Goal: Information Seeking & Learning: Learn about a topic

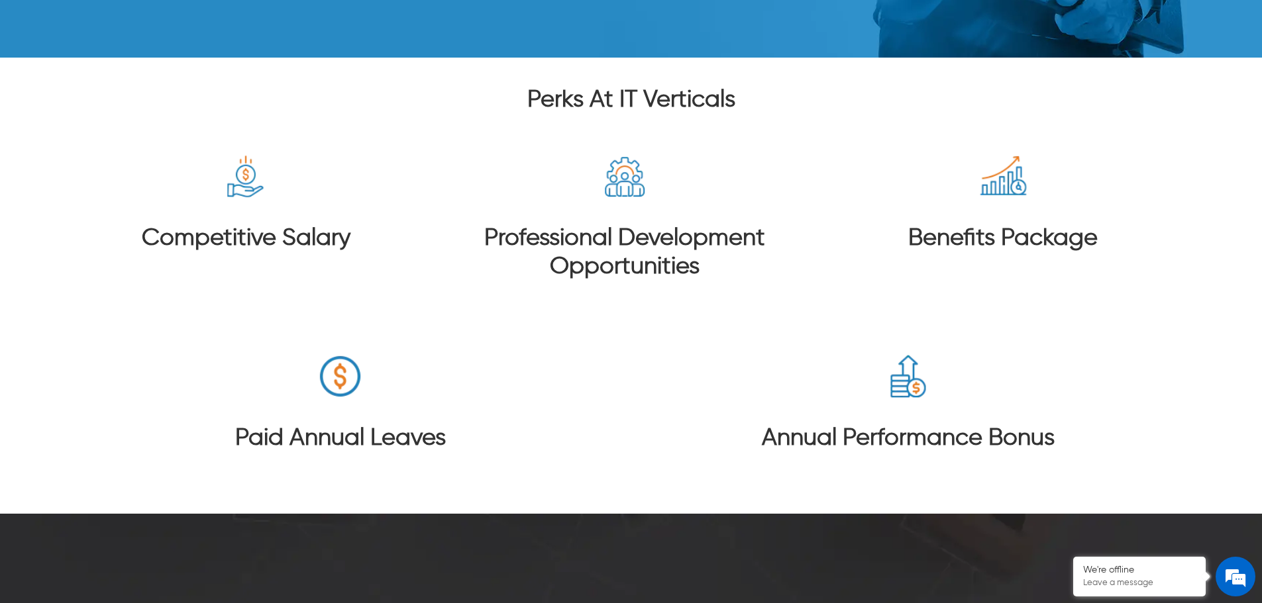
scroll to position [3113, 0]
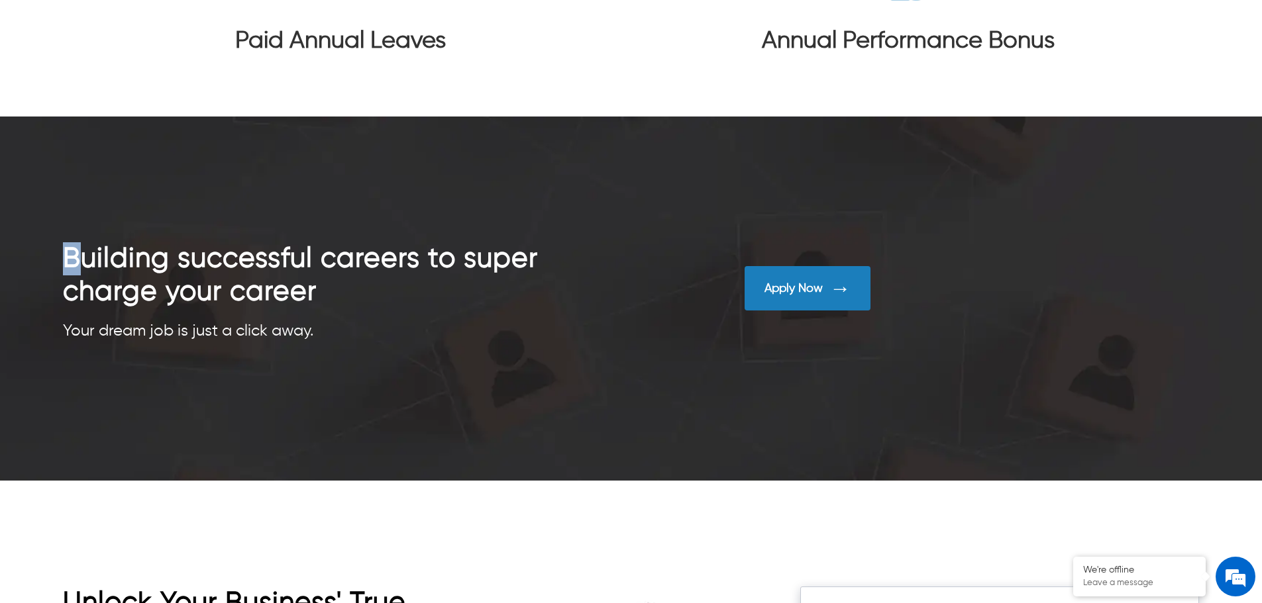
click at [425, 395] on div "Building successful careers to super charge your career Your dream job is just …" at bounding box center [631, 299] width 1262 height 364
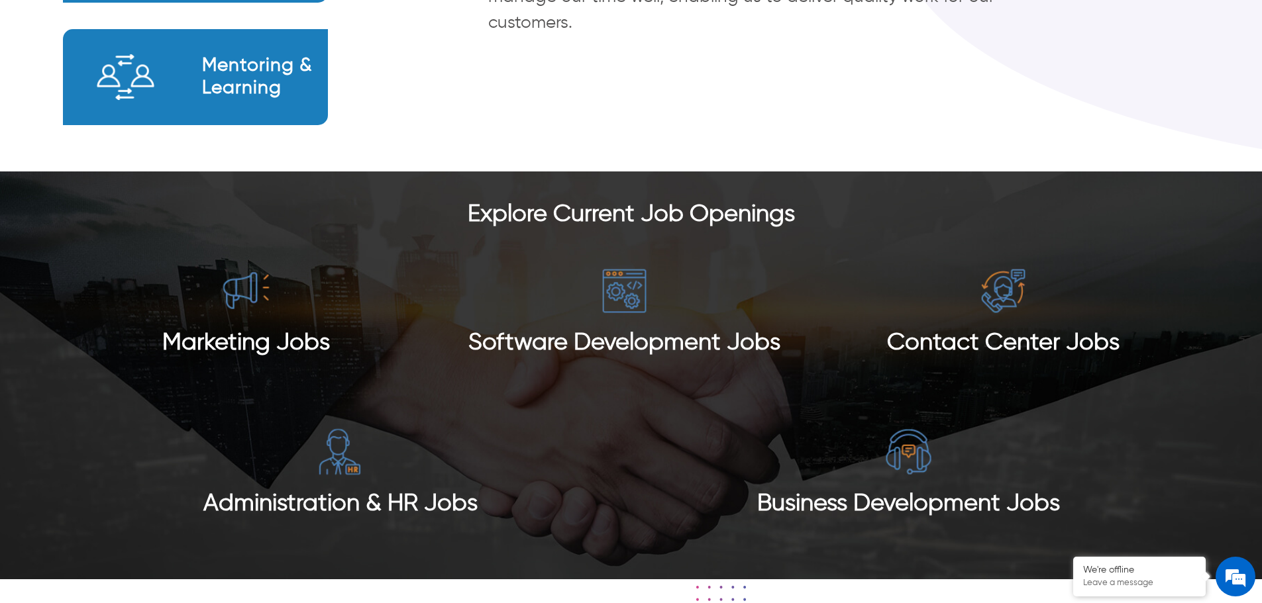
scroll to position [1192, 0]
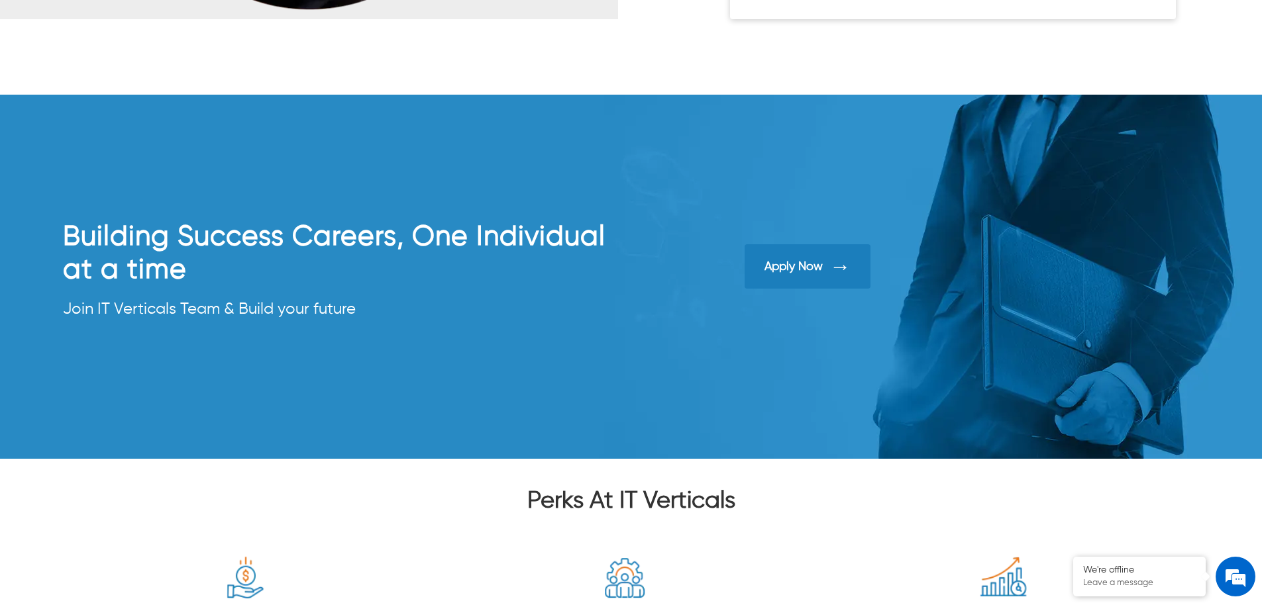
scroll to position [2319, 0]
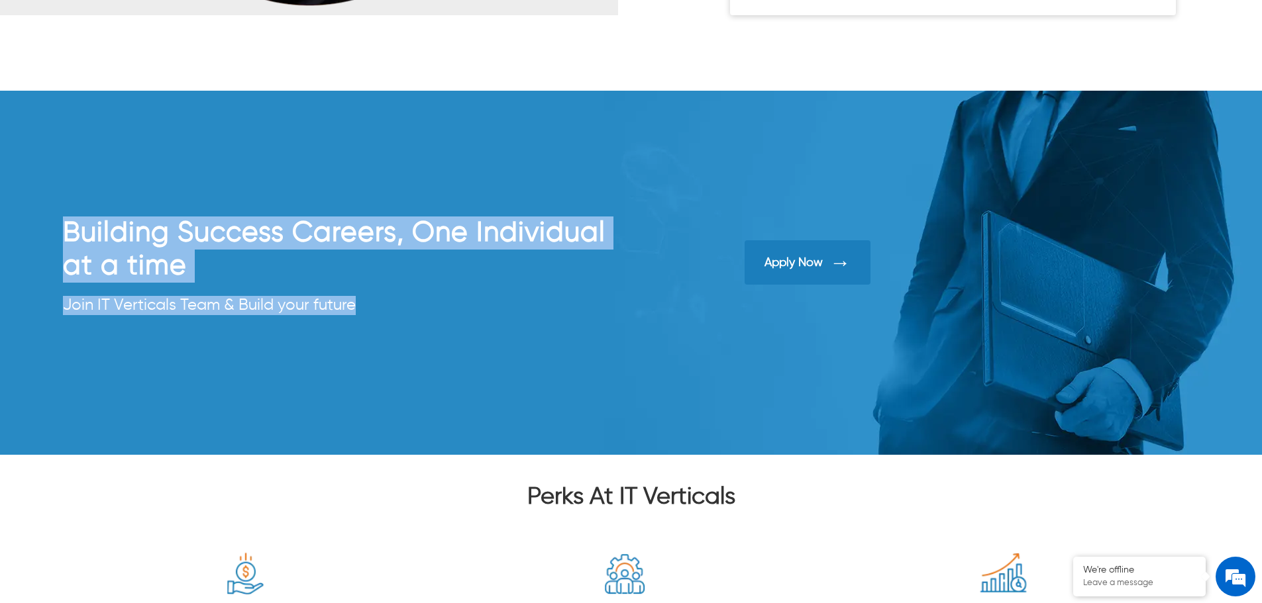
drag, startPoint x: 45, startPoint y: 312, endPoint x: 370, endPoint y: 302, distance: 324.7
click at [370, 302] on div "Building Success Careers, One Individual at a time Join IT Verticals Team & Bui…" at bounding box center [631, 273] width 1262 height 364
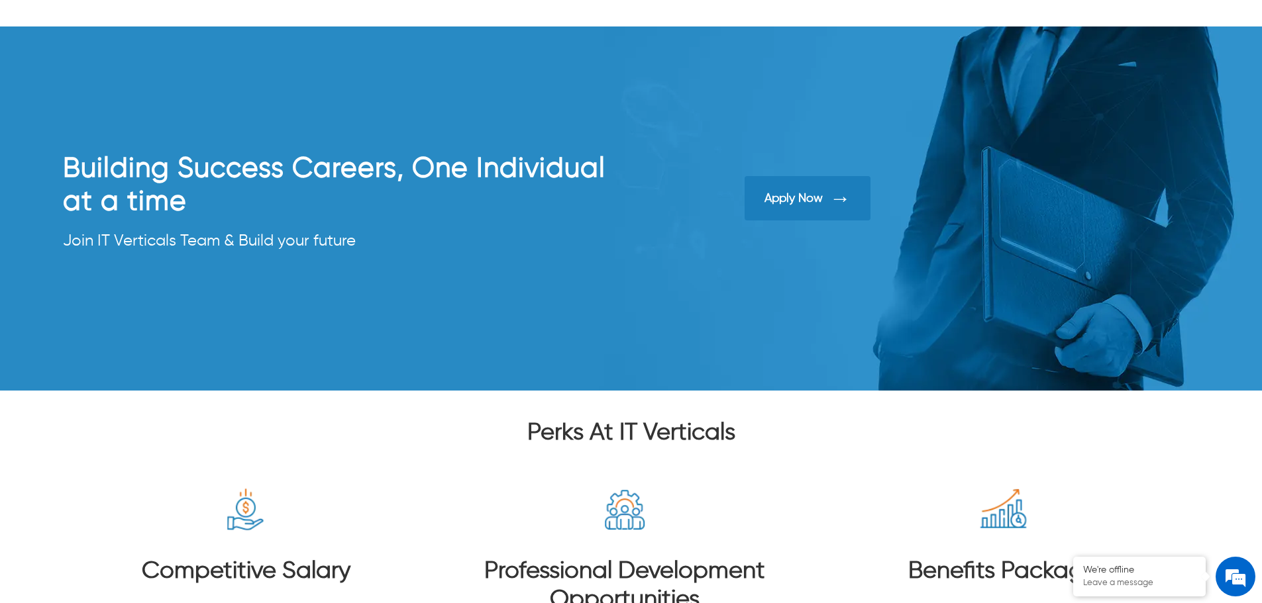
scroll to position [2385, 0]
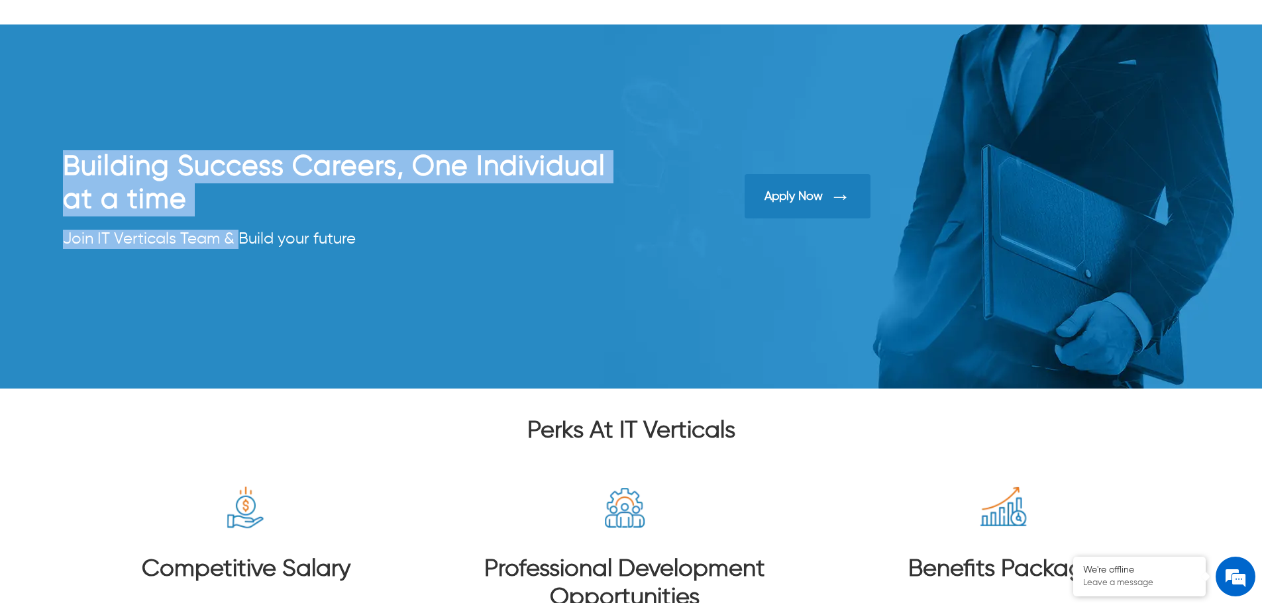
drag, startPoint x: 236, startPoint y: 222, endPoint x: 44, endPoint y: 145, distance: 206.3
click at [44, 145] on div "Building Success Careers, One Individual at a time Join IT Verticals Team & Bui…" at bounding box center [631, 207] width 1262 height 364
click at [251, 191] on h2 "Building Success Careers, One Individual at a time" at bounding box center [347, 183] width 568 height 66
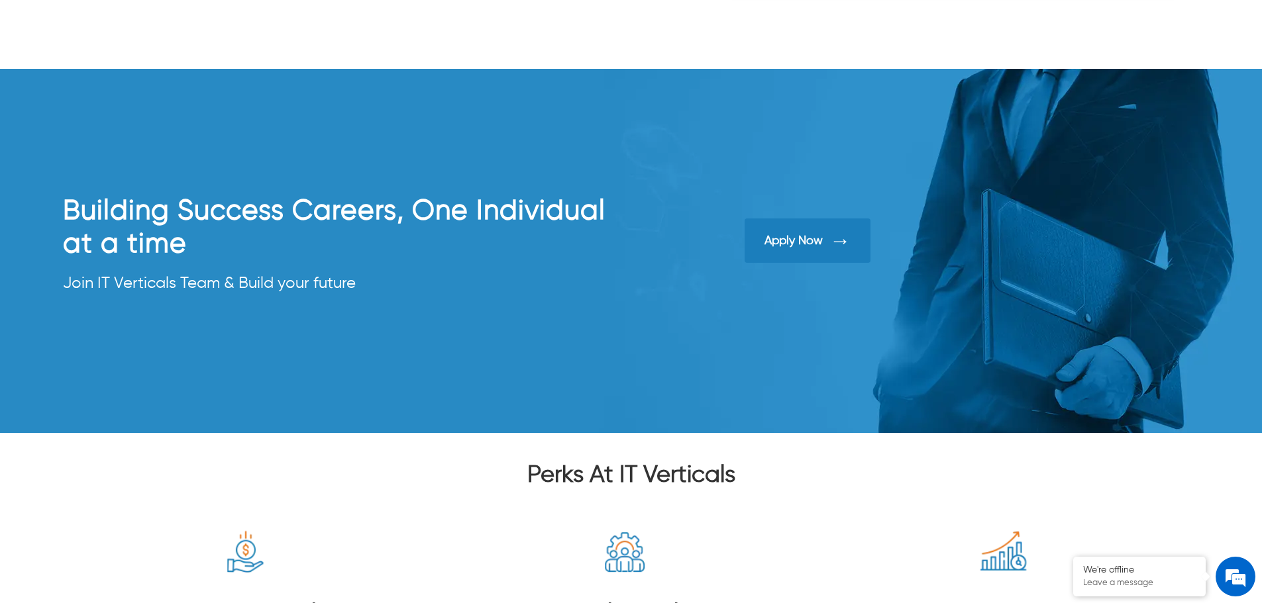
scroll to position [2252, 0]
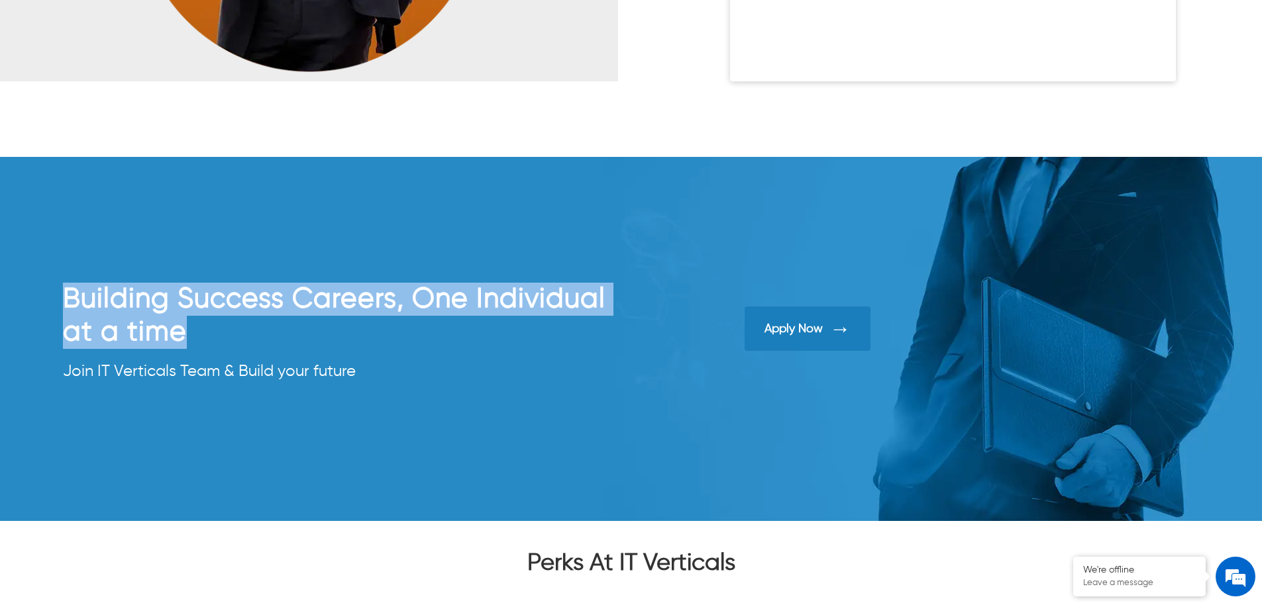
drag, startPoint x: 185, startPoint y: 333, endPoint x: 64, endPoint y: 299, distance: 126.3
click at [64, 299] on h2 "Building Success Careers, One Individual at a time" at bounding box center [347, 316] width 568 height 66
copy h2 "Building Success Careers, One Individual at a time"
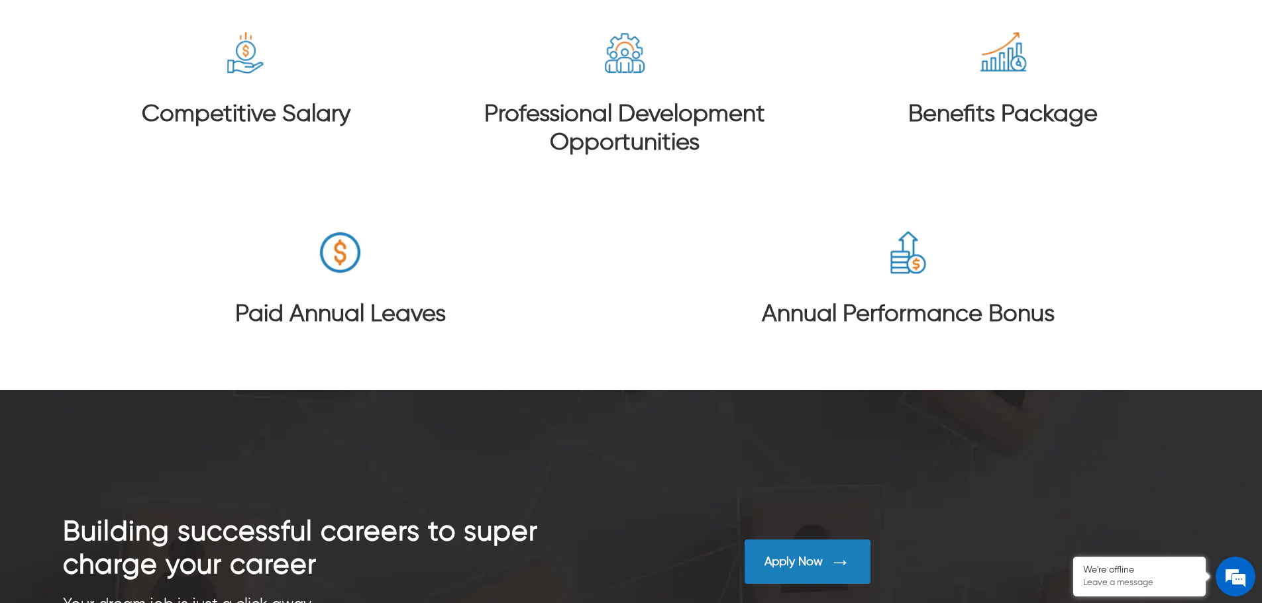
scroll to position [2848, 0]
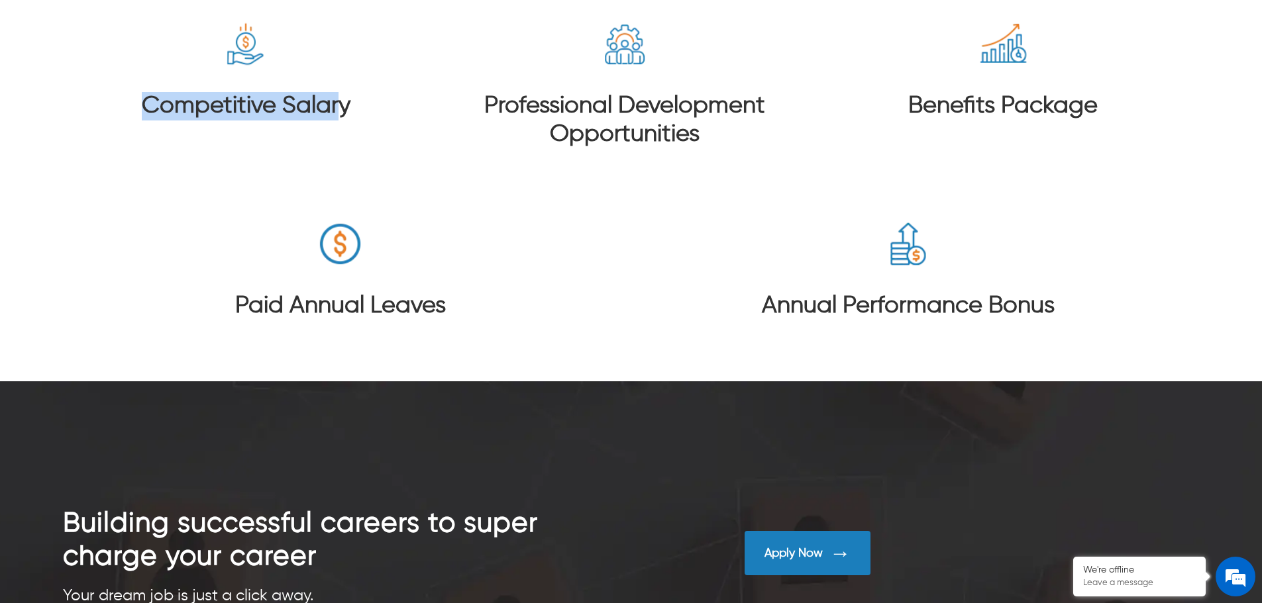
drag, startPoint x: 107, startPoint y: 111, endPoint x: 339, endPoint y: 115, distance: 232.5
click at [339, 115] on div "Competitive Salary" at bounding box center [246, 86] width 340 height 134
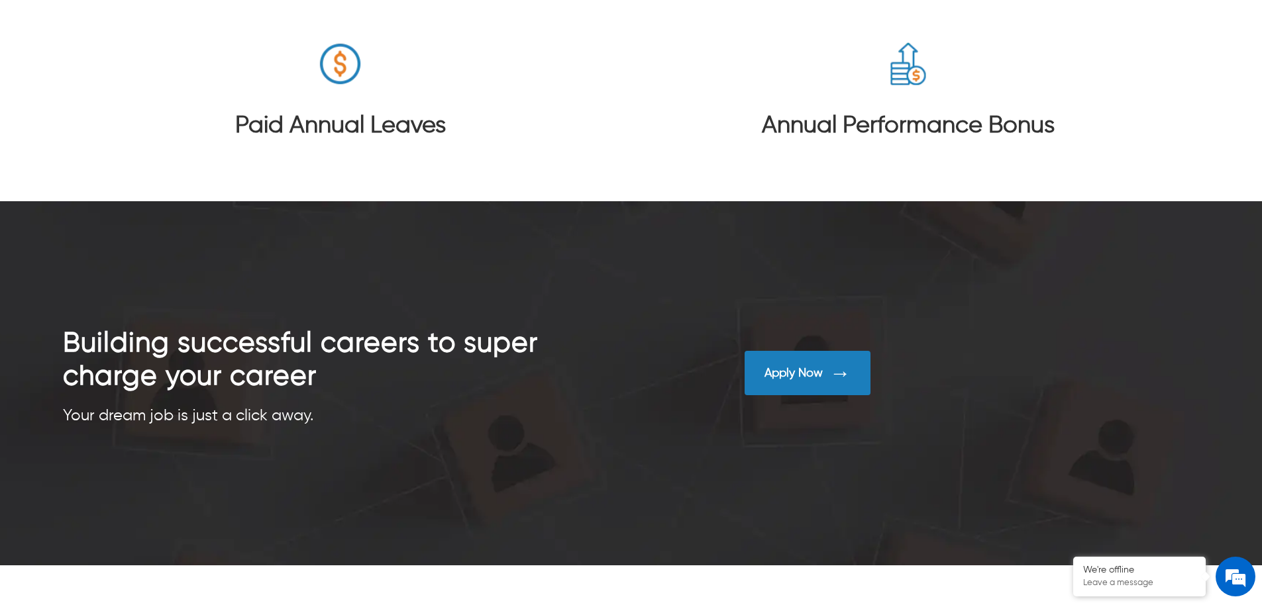
scroll to position [3088, 0]
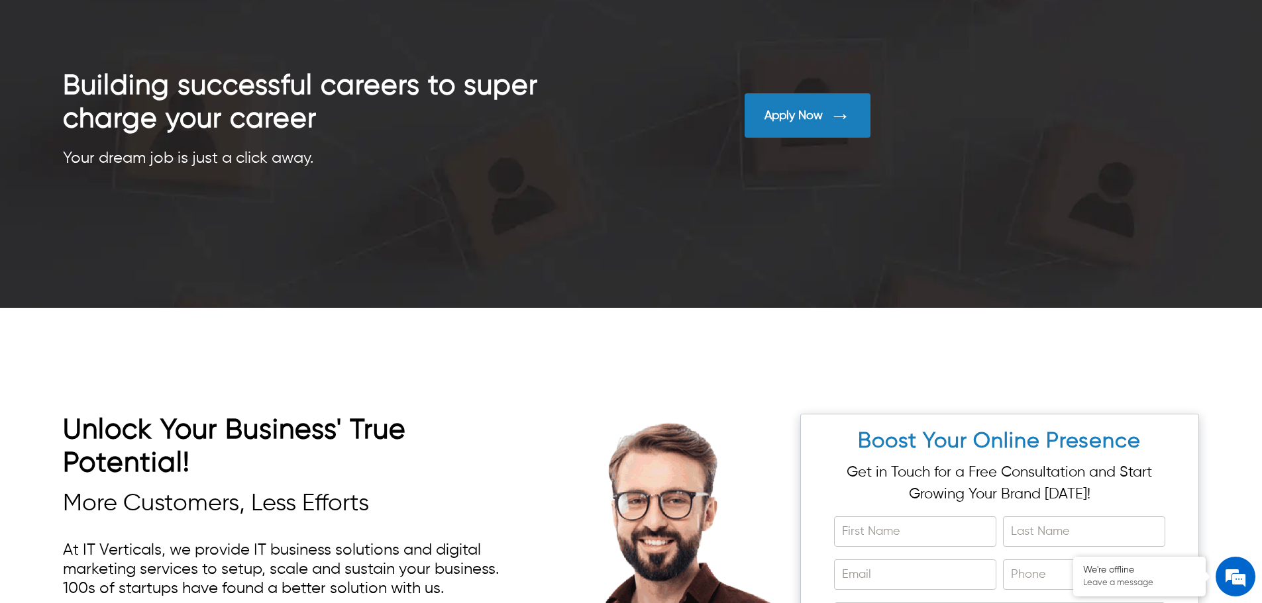
click at [392, 248] on div at bounding box center [631, 126] width 1262 height 364
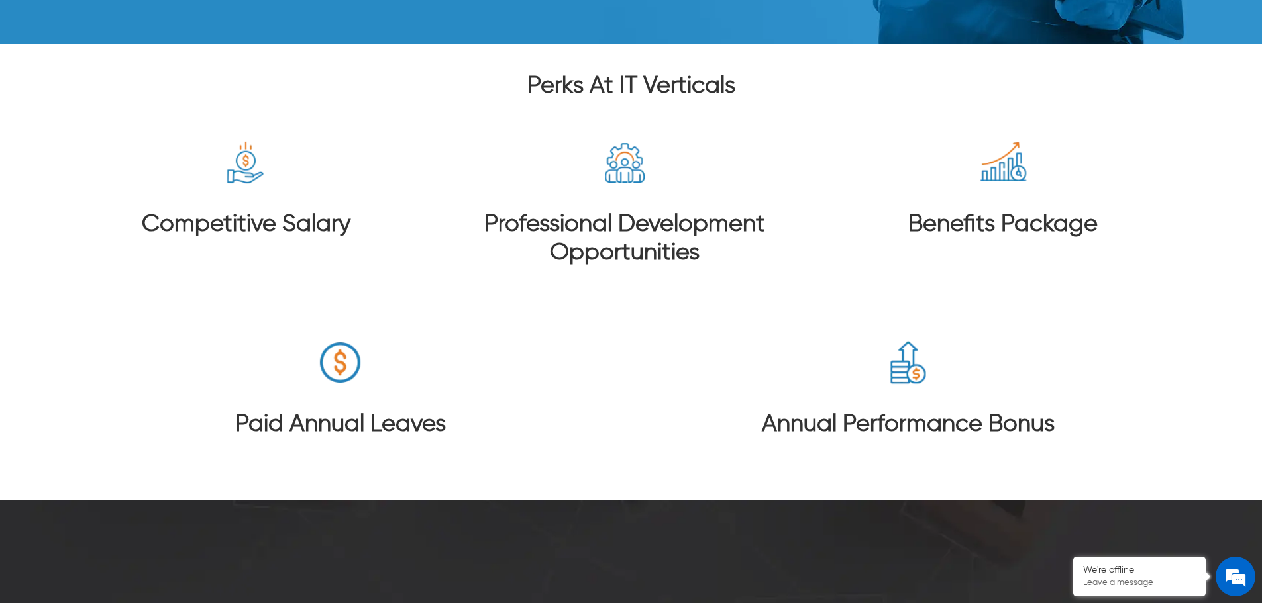
scroll to position [2731, 0]
